Goal: Information Seeking & Learning: Learn about a topic

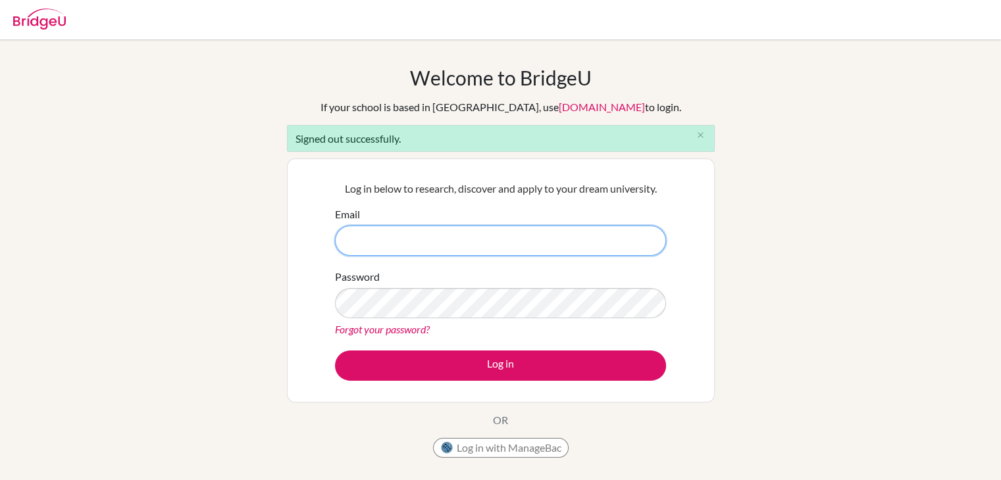
drag, startPoint x: 426, startPoint y: 251, endPoint x: 360, endPoint y: 230, distance: 69.1
click at [360, 230] on input "Email" at bounding box center [500, 241] width 331 height 30
paste input "[EMAIL_ADDRESS][DOMAIN_NAME]"
type input "[EMAIL_ADDRESS][DOMAIN_NAME]"
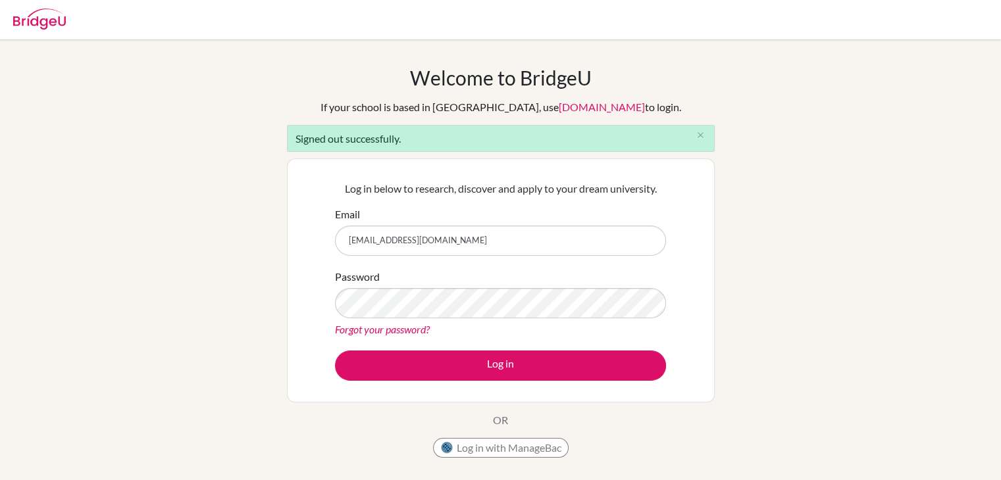
click at [863, 268] on div "Welcome to BridgeU If your school is based in China, use app.bridge-u.com.cn to…" at bounding box center [500, 298] width 1001 height 464
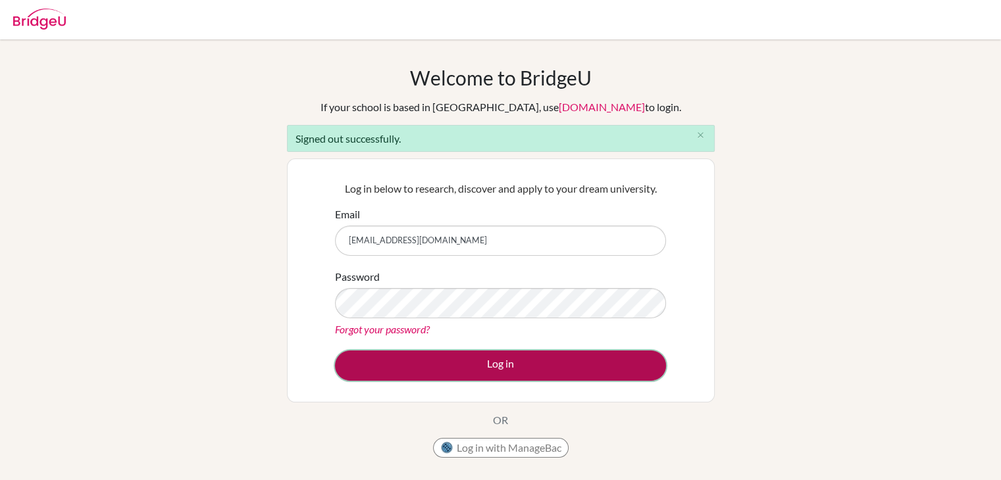
click at [608, 371] on button "Log in" at bounding box center [500, 366] width 331 height 30
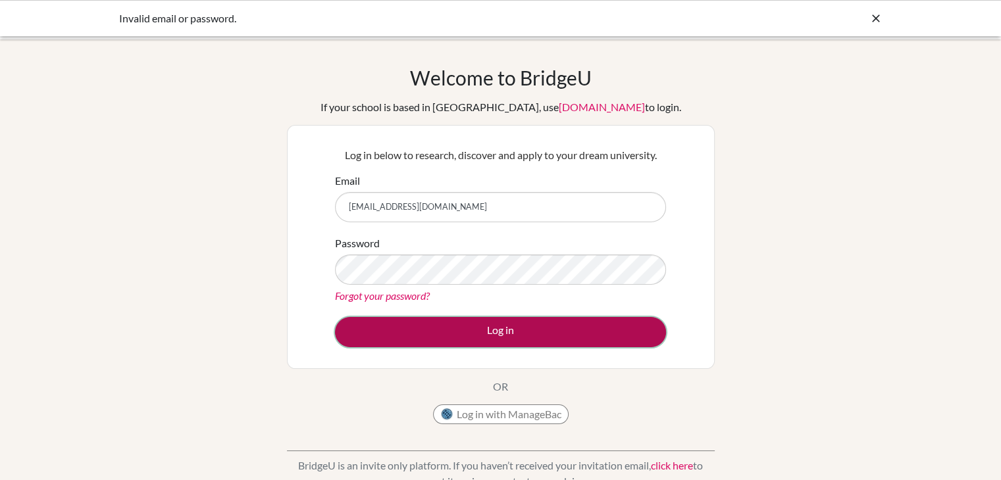
click at [634, 333] on button "Log in" at bounding box center [500, 332] width 331 height 30
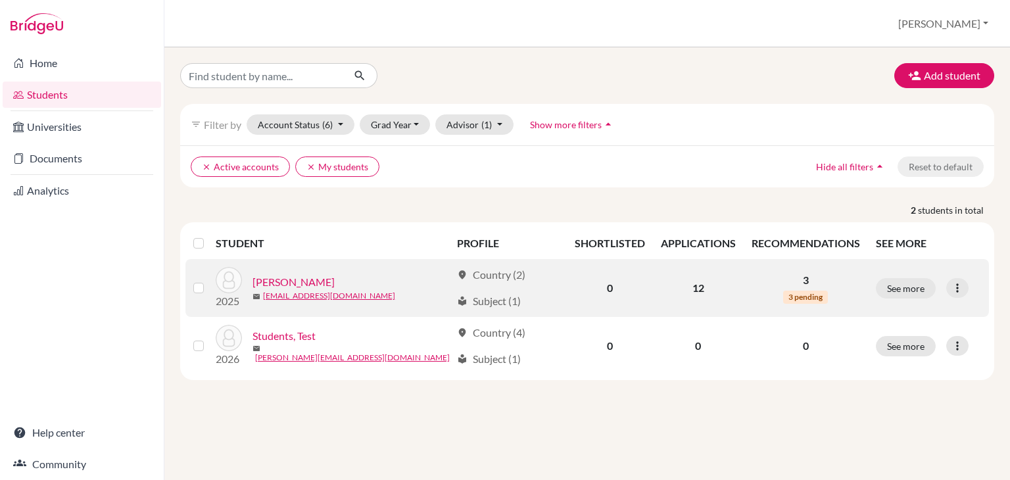
click at [295, 280] on link "[PERSON_NAME]" at bounding box center [294, 282] width 82 height 16
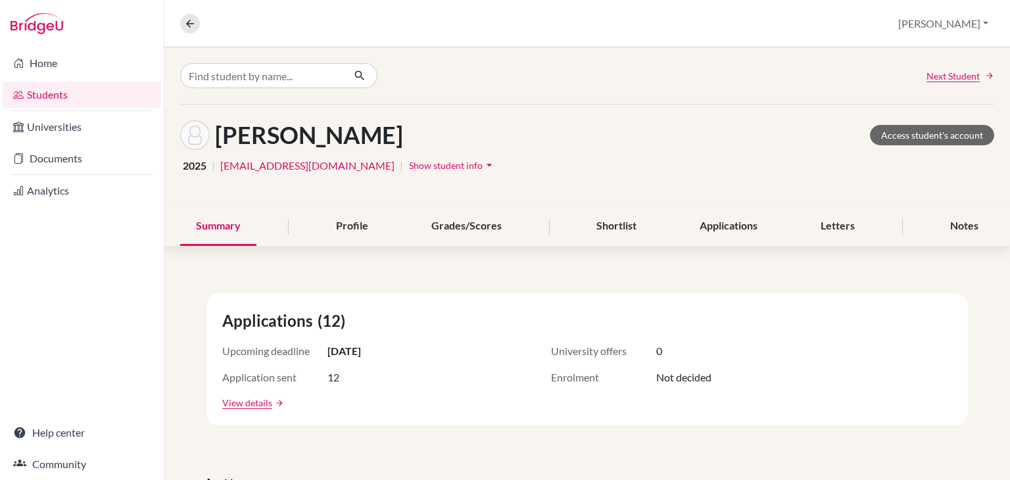
click at [409, 163] on span "Show student info" at bounding box center [446, 165] width 74 height 11
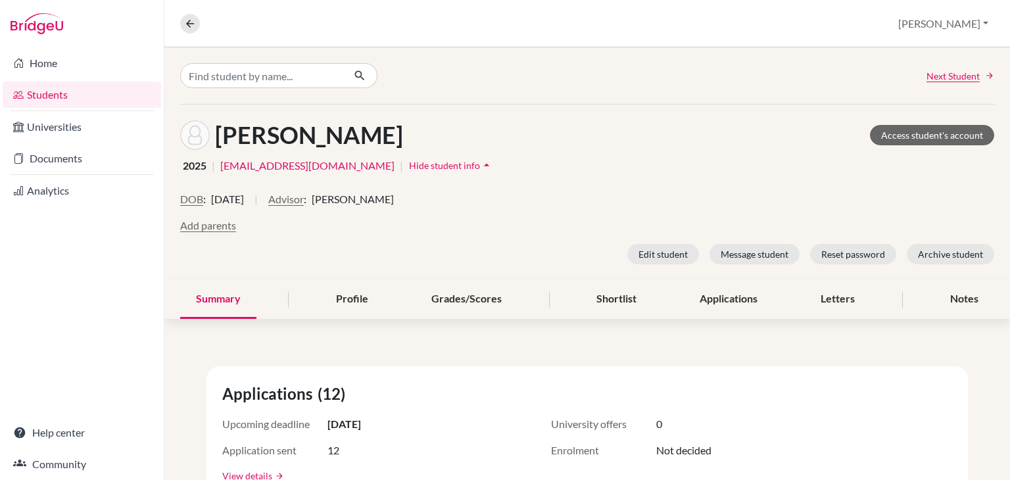
drag, startPoint x: 342, startPoint y: 200, endPoint x: 478, endPoint y: 191, distance: 135.8
click at [446, 201] on div "DOB : [DEMOGRAPHIC_DATA] | Advisor : [PERSON_NAME]" at bounding box center [587, 204] width 814 height 26
click at [501, 185] on div "[PERSON_NAME] Access student's account 2025 | [EMAIL_ADDRESS][DOMAIN_NAME] | Hi…" at bounding box center [587, 193] width 846 height 176
click at [789, 308] on div "Summary Profile Grades/Scores Shortlist Applications Letters Notes" at bounding box center [587, 299] width 814 height 39
click at [805, 307] on div "Letters" at bounding box center [838, 299] width 66 height 39
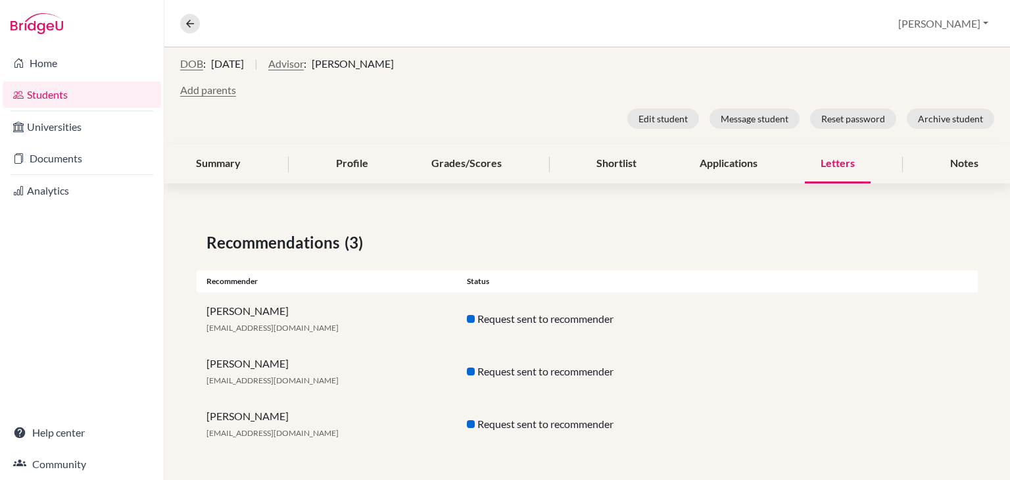
scroll to position [137, 0]
click at [702, 159] on div "Applications" at bounding box center [728, 162] width 89 height 39
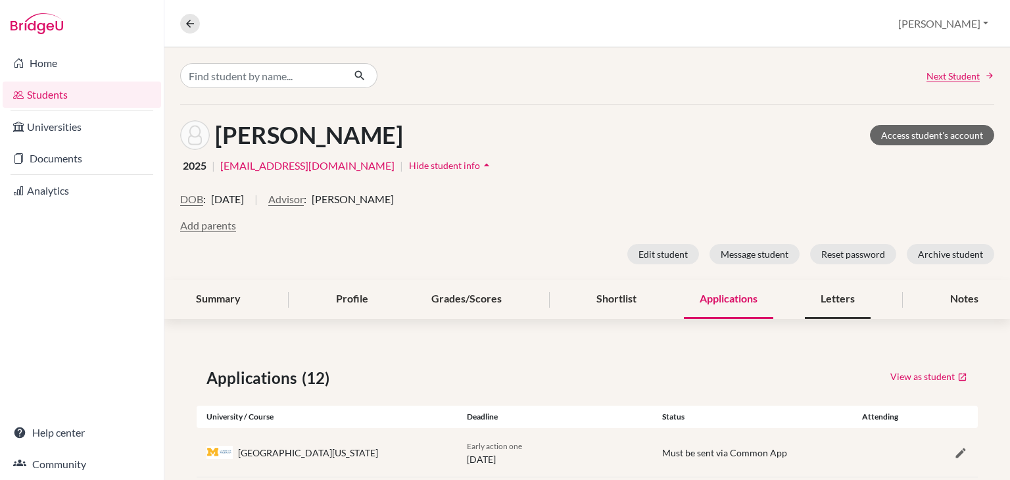
click at [805, 310] on div "Letters" at bounding box center [838, 299] width 66 height 39
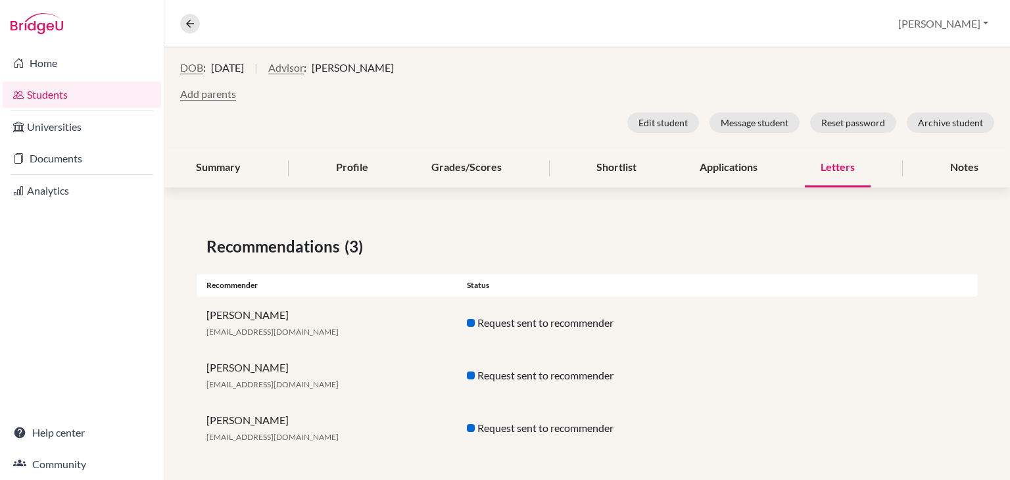
scroll to position [137, 0]
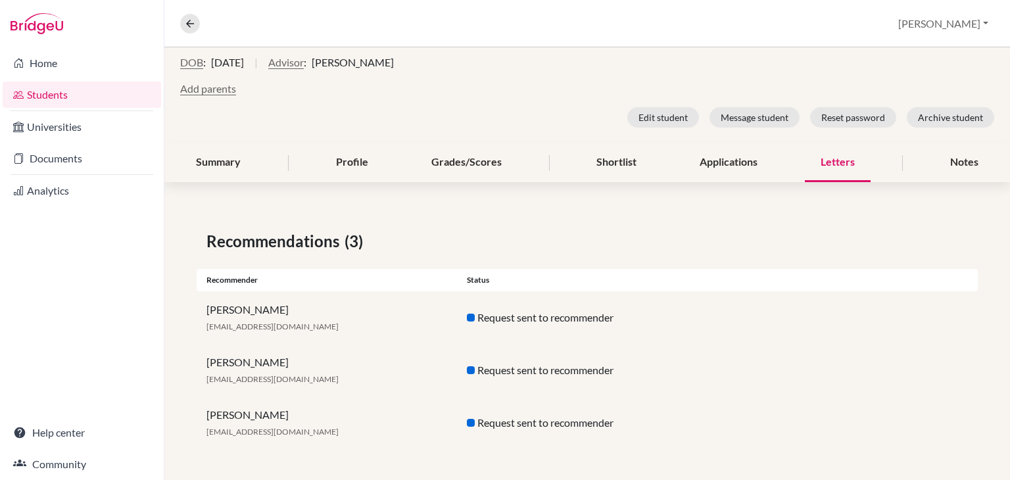
drag, startPoint x: 206, startPoint y: 312, endPoint x: 287, endPoint y: 305, distance: 81.9
click at [287, 305] on div "[PERSON_NAME] [EMAIL_ADDRESS][DOMAIN_NAME]" at bounding box center [327, 318] width 260 height 32
click at [482, 237] on div "Recommendations (3)" at bounding box center [588, 242] width 762 height 24
drag, startPoint x: 208, startPoint y: 358, endPoint x: 374, endPoint y: 289, distance: 179.3
click at [313, 355] on div "[PERSON_NAME] [EMAIL_ADDRESS][DOMAIN_NAME]" at bounding box center [327, 371] width 260 height 32
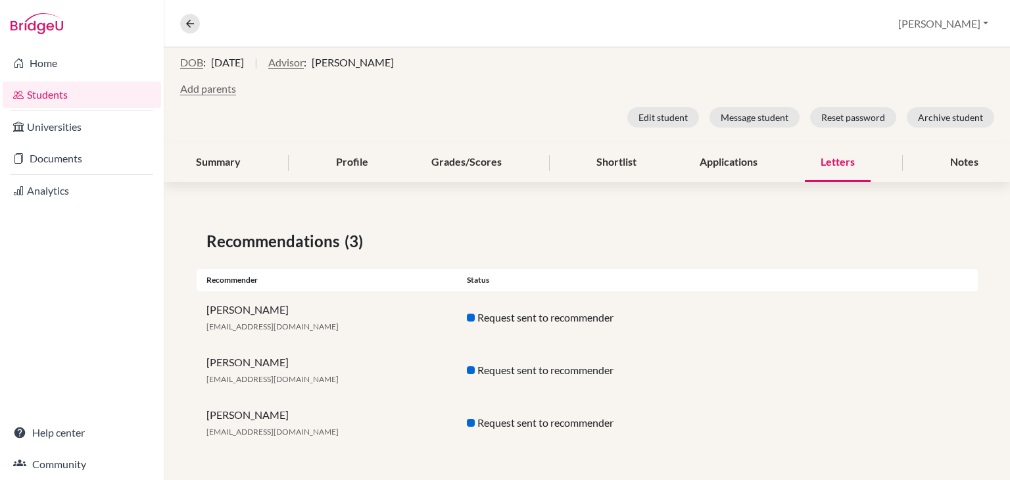
click at [439, 220] on div "Recommendations (3) Recommender Status [PERSON_NAME] [EMAIL_ADDRESS][DOMAIN_NAM…" at bounding box center [587, 339] width 846 height 283
drag, startPoint x: 308, startPoint y: 364, endPoint x: 192, endPoint y: 361, distance: 115.8
click at [192, 361] on div "Recommendations (3) Recommender Status [PERSON_NAME] [EMAIL_ADDRESS][DOMAIN_NAM…" at bounding box center [587, 339] width 846 height 283
click at [321, 187] on div "Next Student [PERSON_NAME] Access student's account 2025 | [EMAIL_ADDRESS][DOMA…" at bounding box center [587, 196] width 846 height 570
click at [227, 166] on div "Summary" at bounding box center [218, 162] width 76 height 39
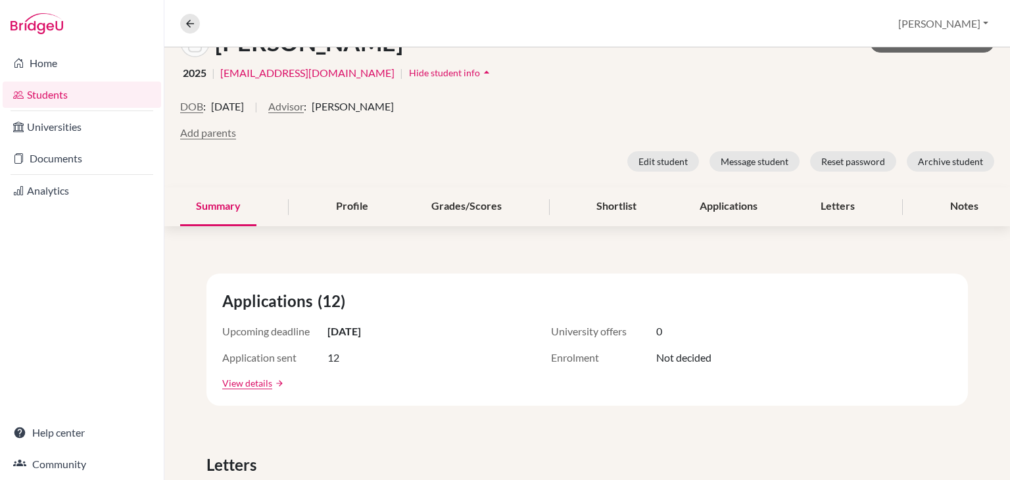
scroll to position [91, 0]
click at [812, 209] on div "Letters" at bounding box center [838, 208] width 66 height 39
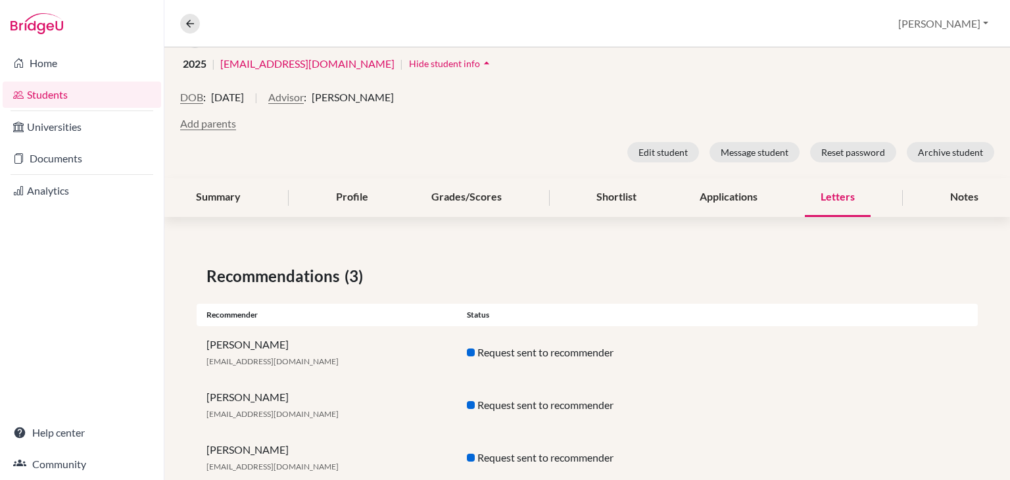
scroll to position [137, 0]
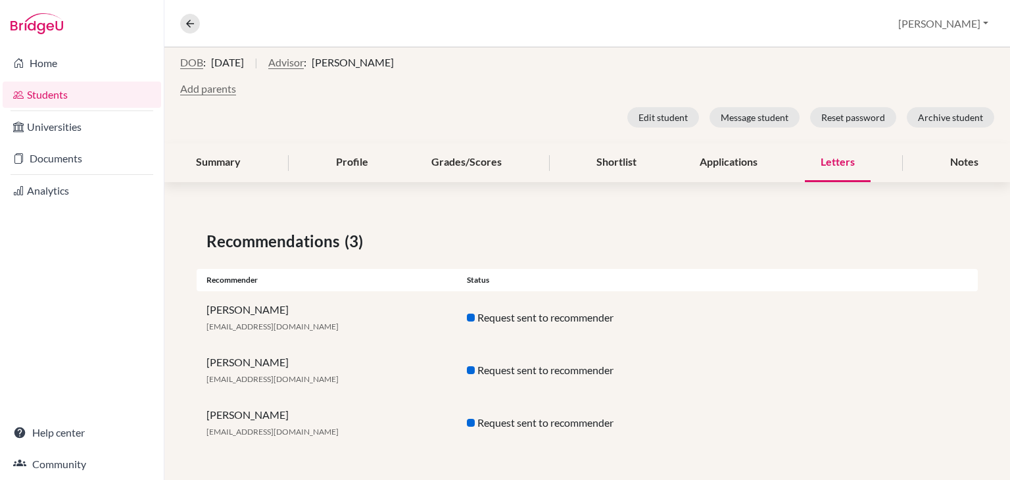
drag, startPoint x: 201, startPoint y: 364, endPoint x: 316, endPoint y: 363, distance: 114.5
click at [316, 363] on div "[PERSON_NAME] [EMAIL_ADDRESS][DOMAIN_NAME]" at bounding box center [327, 371] width 260 height 32
click at [312, 360] on div "[PERSON_NAME] [EMAIL_ADDRESS][DOMAIN_NAME]" at bounding box center [327, 371] width 260 height 32
drag, startPoint x: 312, startPoint y: 360, endPoint x: 203, endPoint y: 362, distance: 109.9
click at [203, 362] on div "[PERSON_NAME] [EMAIL_ADDRESS][DOMAIN_NAME]" at bounding box center [327, 371] width 260 height 32
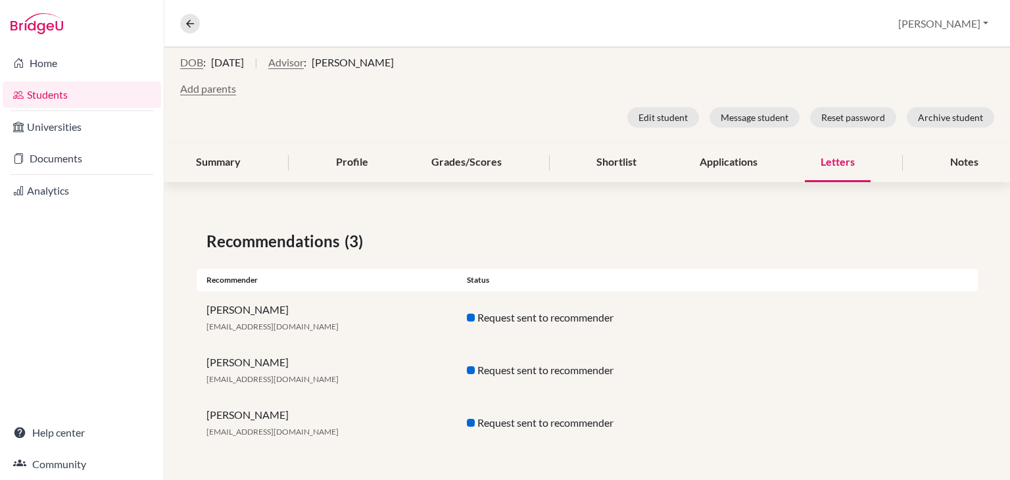
click at [491, 218] on div "Recommendations (3) Recommender Status [PERSON_NAME] [EMAIL_ADDRESS][DOMAIN_NAM…" at bounding box center [587, 339] width 846 height 283
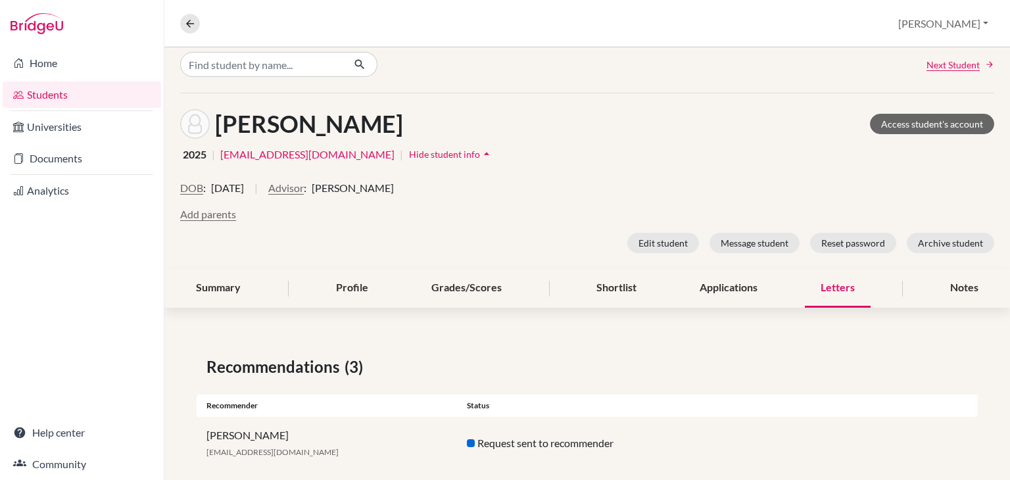
scroll to position [5, 0]
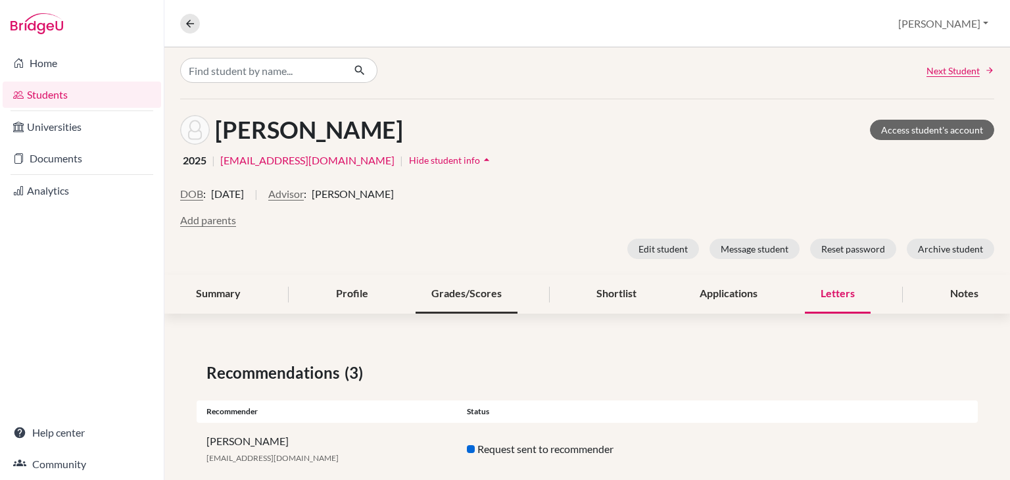
click at [493, 301] on div "Grades/Scores" at bounding box center [467, 294] width 102 height 39
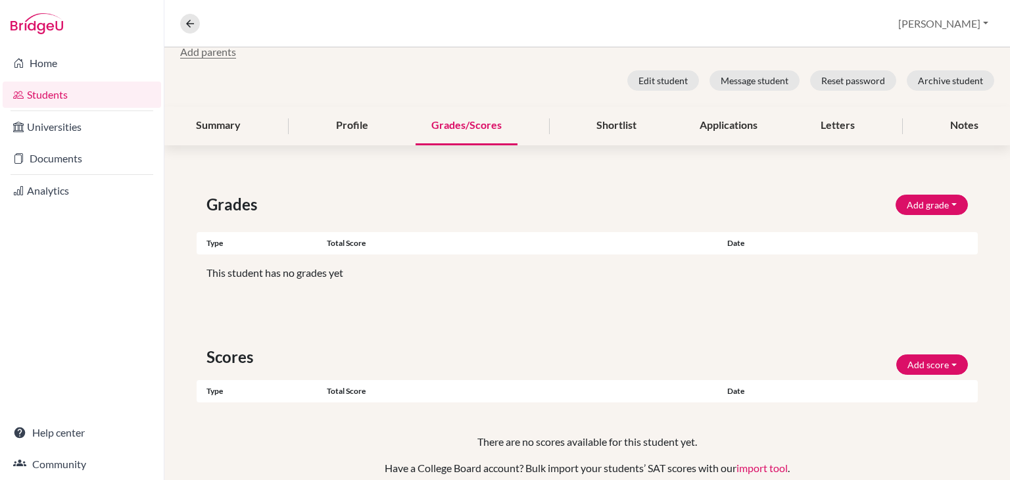
scroll to position [197, 0]
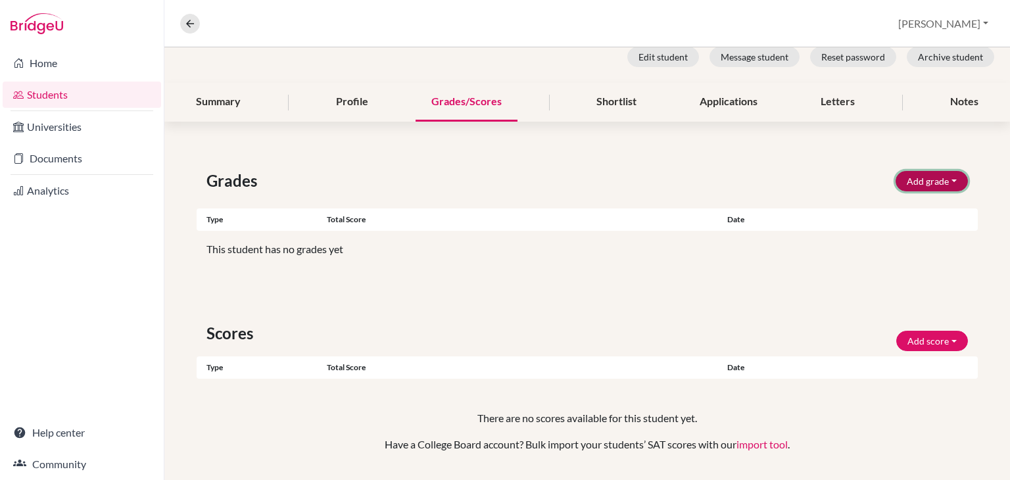
click at [916, 171] on button "Add grade" at bounding box center [932, 181] width 72 height 20
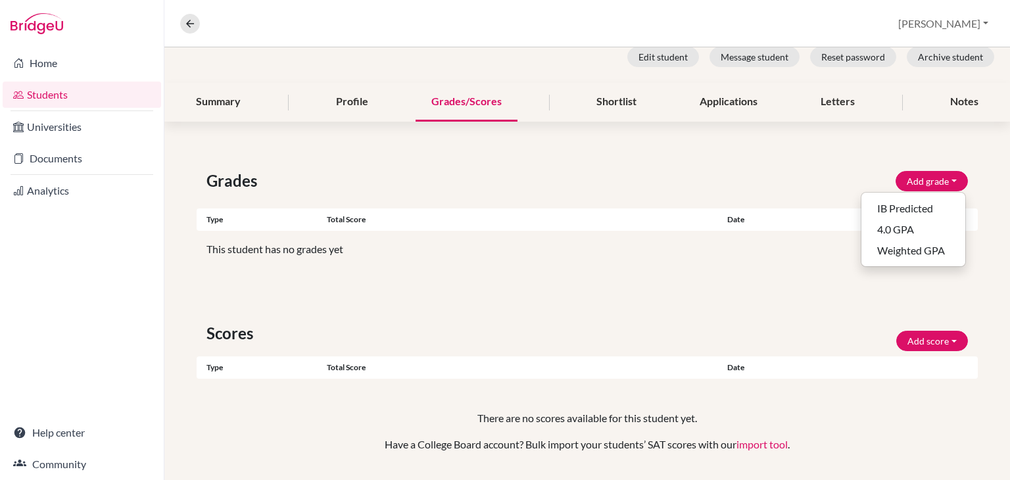
click at [745, 243] on p "This student has no grades yet" at bounding box center [588, 249] width 762 height 16
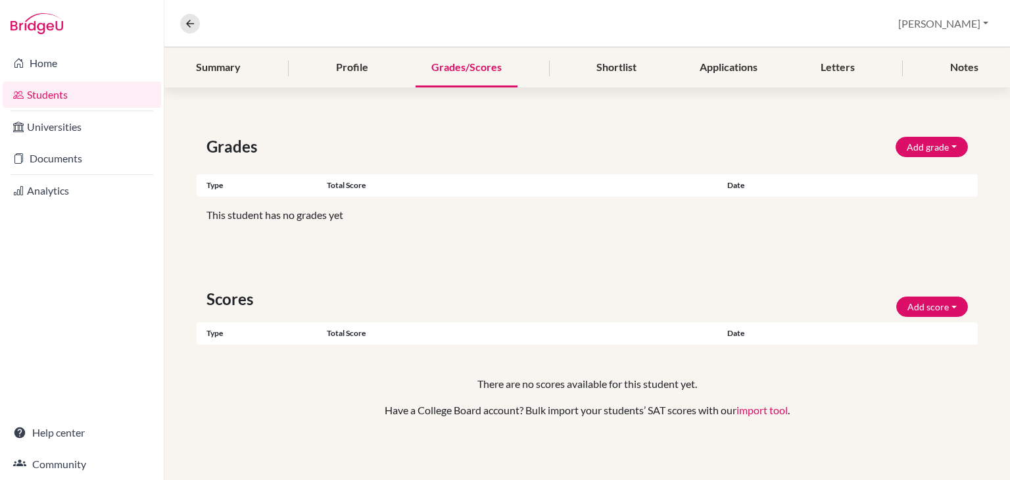
scroll to position [232, 0]
click at [918, 139] on button "Add grade" at bounding box center [932, 147] width 72 height 20
click at [901, 211] on button "Weighted GPA" at bounding box center [914, 216] width 104 height 21
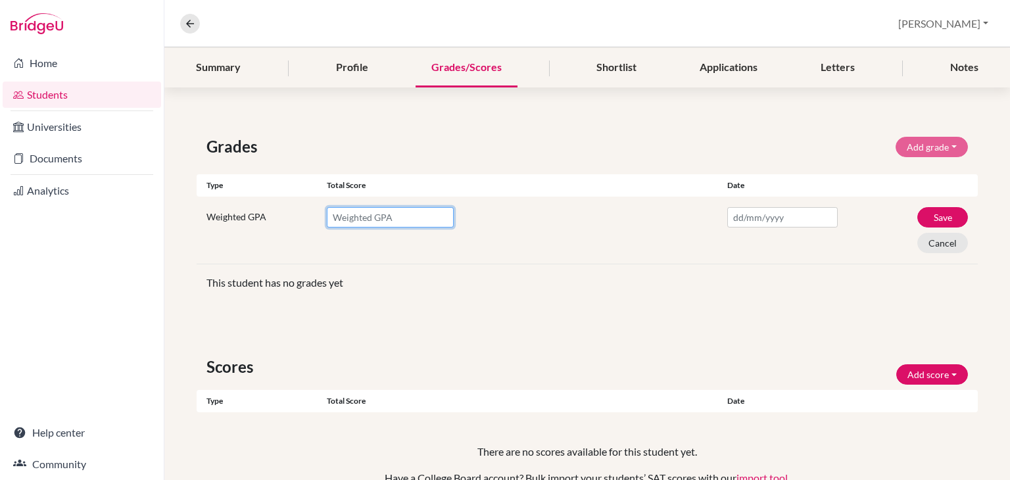
click at [353, 217] on input "number" at bounding box center [390, 217] width 127 height 20
click at [439, 215] on input "0.01" at bounding box center [390, 217] width 127 height 20
click at [439, 211] on input "0.02" at bounding box center [390, 217] width 127 height 20
click at [439, 211] on input "0.03" at bounding box center [390, 217] width 127 height 20
click at [416, 214] on input "0.03" at bounding box center [390, 217] width 127 height 20
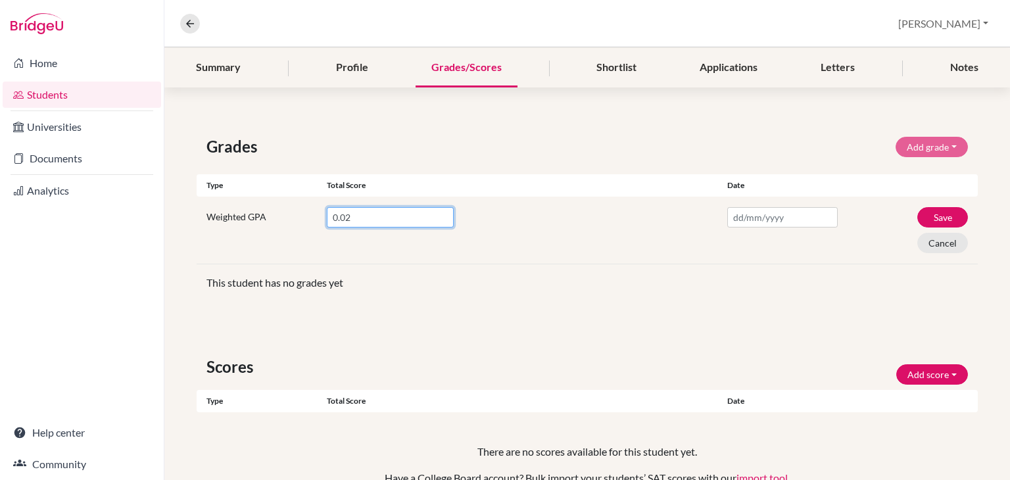
click at [439, 219] on input "0.02" at bounding box center [390, 217] width 127 height 20
click at [439, 219] on input "0.01" at bounding box center [390, 217] width 127 height 20
type input "0"
click at [439, 219] on input "0" at bounding box center [390, 217] width 127 height 20
click at [505, 237] on div "0" at bounding box center [522, 230] width 391 height 46
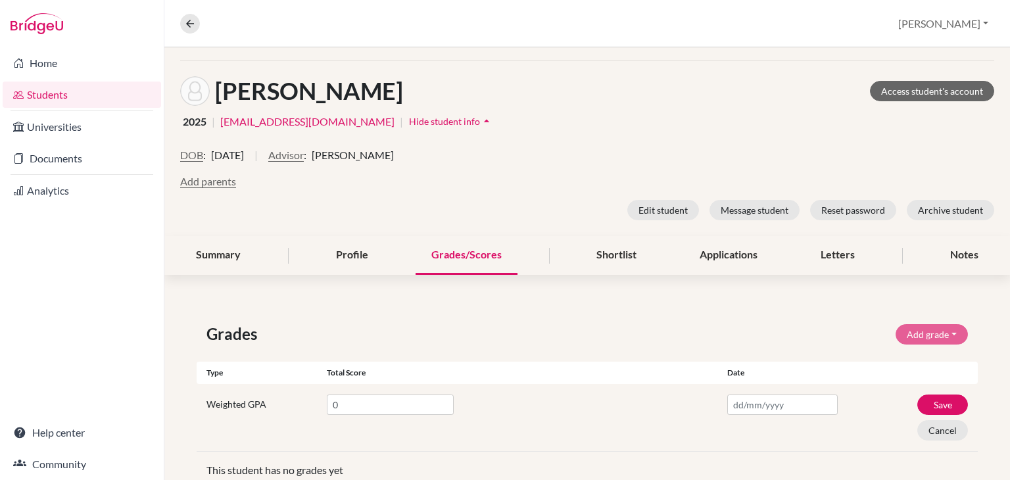
scroll to position [34, 0]
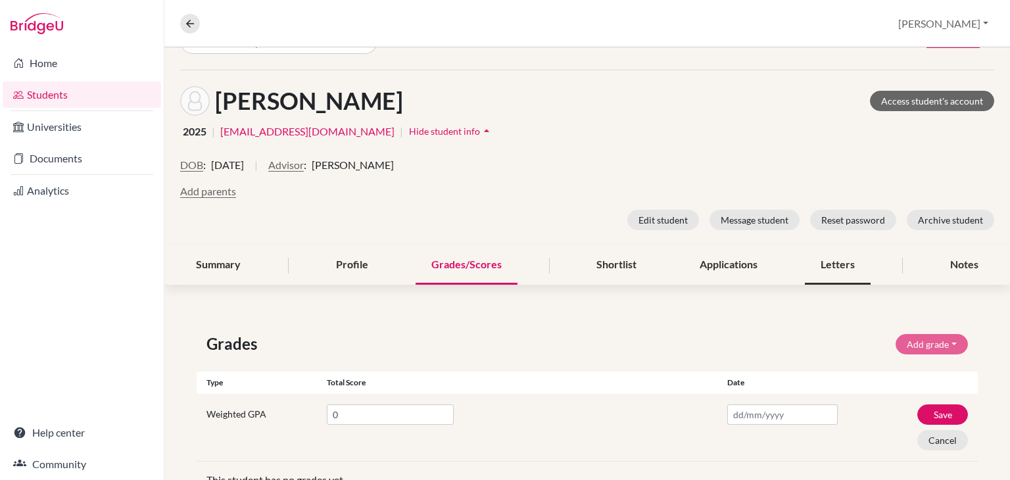
click at [805, 263] on div "Letters" at bounding box center [838, 265] width 66 height 39
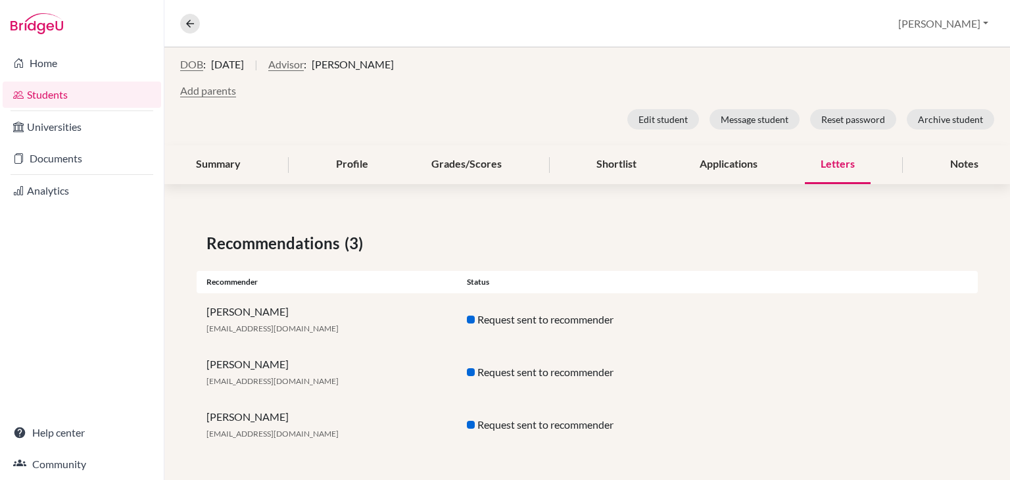
scroll to position [137, 0]
drag, startPoint x: 314, startPoint y: 364, endPoint x: 200, endPoint y: 360, distance: 114.5
click at [200, 360] on div "[PERSON_NAME] [EMAIL_ADDRESS][DOMAIN_NAME]" at bounding box center [327, 371] width 260 height 32
click at [755, 245] on div "Recommendations (3)" at bounding box center [588, 242] width 762 height 24
click at [542, 87] on div "Add parents" at bounding box center [587, 89] width 814 height 16
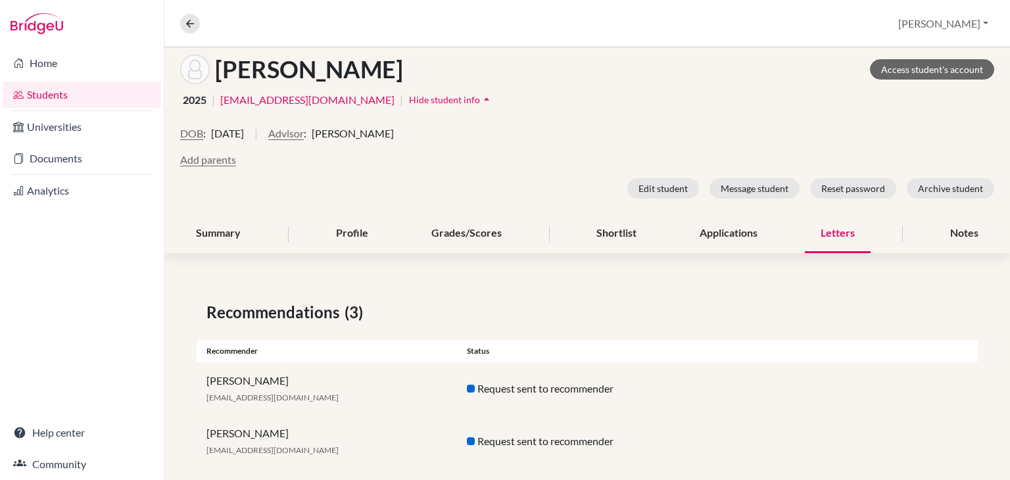
scroll to position [0, 0]
